Goal: Transaction & Acquisition: Purchase product/service

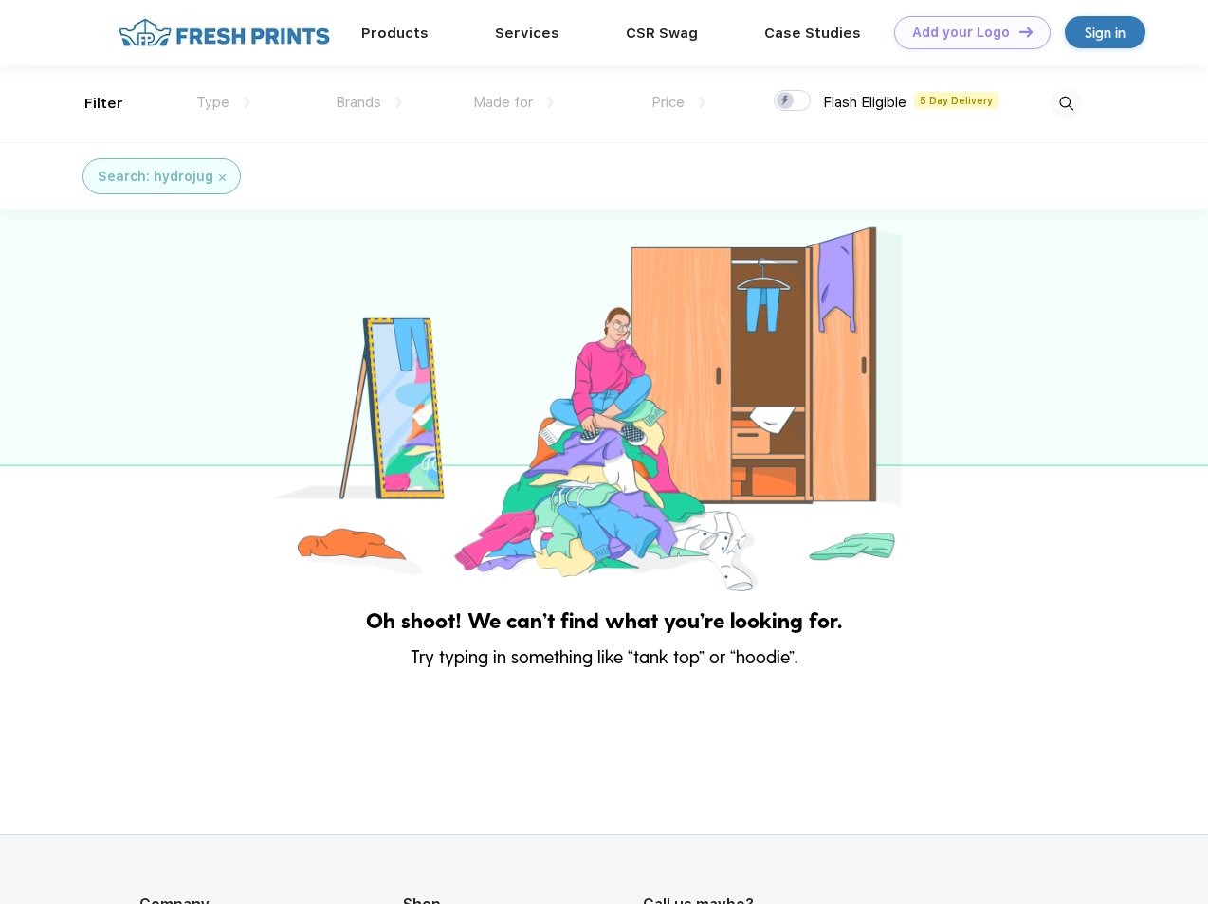
click at [965, 32] on link "Add your Logo Design Tool" at bounding box center [972, 32] width 156 height 33
click at [0, 0] on div "Design Tool" at bounding box center [0, 0] width 0 height 0
click at [1017, 31] on link "Add your Logo Design Tool" at bounding box center [972, 32] width 156 height 33
click at [91, 103] on div "Filter" at bounding box center [103, 104] width 39 height 22
click at [224, 102] on span "Type" at bounding box center [212, 102] width 33 height 17
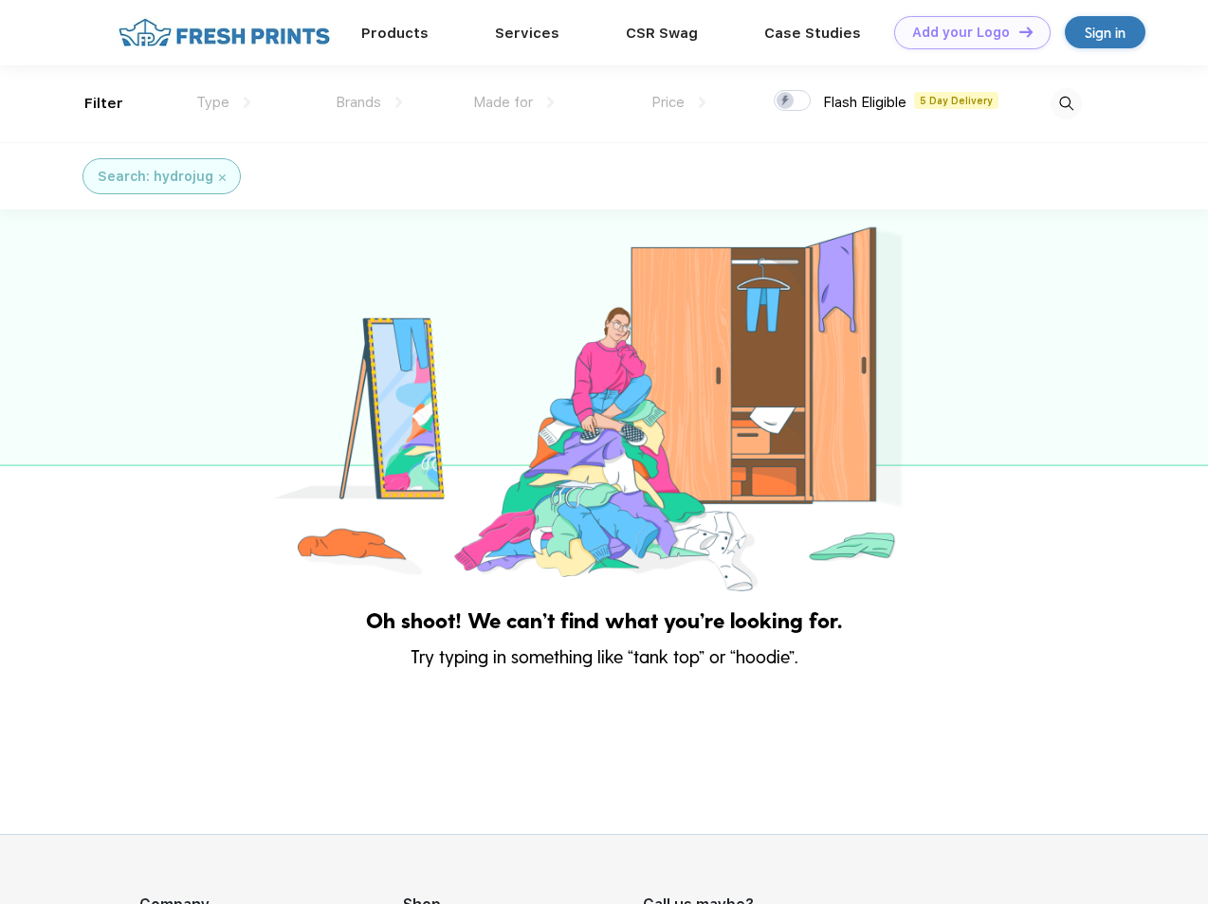
click at [369, 102] on span "Brands" at bounding box center [359, 102] width 46 height 17
click at [514, 102] on span "Made for" at bounding box center [503, 102] width 60 height 17
click at [679, 102] on span "Price" at bounding box center [667, 102] width 33 height 17
click at [793, 101] on div at bounding box center [792, 100] width 37 height 21
click at [786, 101] on input "checkbox" at bounding box center [780, 95] width 12 height 12
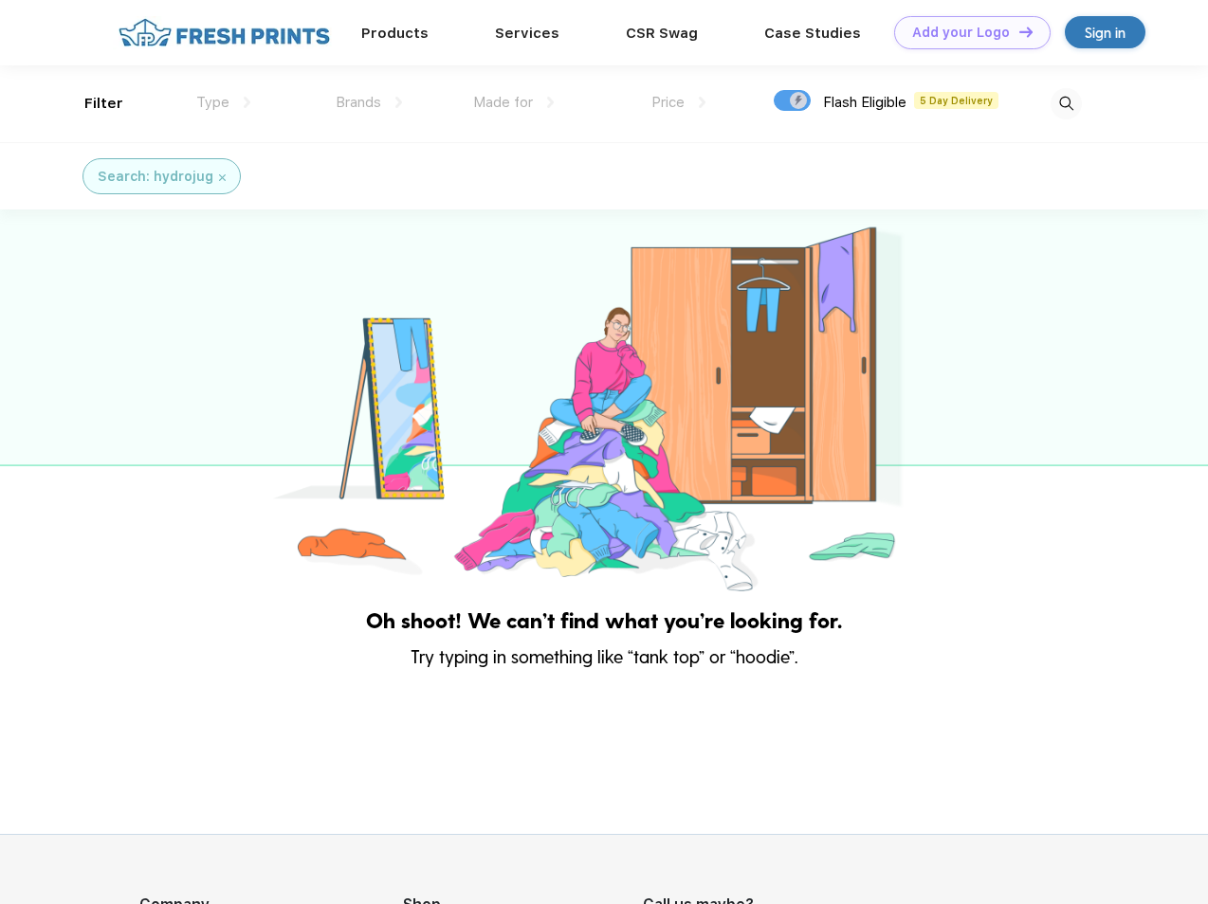
click at [1066, 103] on img at bounding box center [1065, 103] width 31 height 31
